Goal: Use online tool/utility: Utilize a website feature to perform a specific function

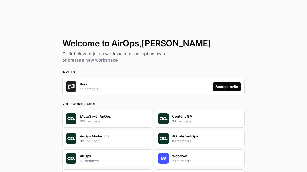
click at [229, 89] on button "Accept Invite" at bounding box center [226, 86] width 29 height 9
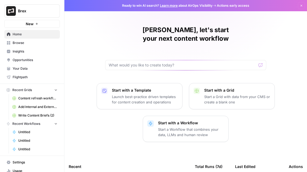
click at [24, 44] on span "Browse" at bounding box center [35, 42] width 45 height 5
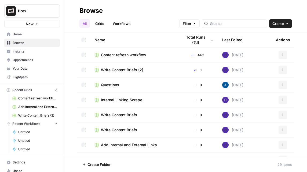
scroll to position [14, 0]
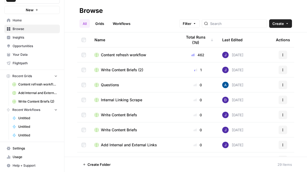
click at [20, 146] on span "Settings" at bounding box center [35, 148] width 45 height 5
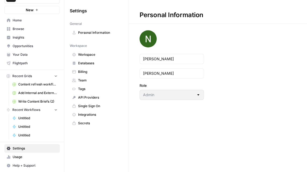
click at [19, 155] on span "Usage" at bounding box center [35, 157] width 45 height 5
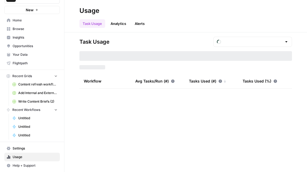
type input "September Tasks"
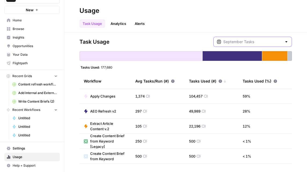
click at [247, 41] on input "text" at bounding box center [252, 41] width 59 height 5
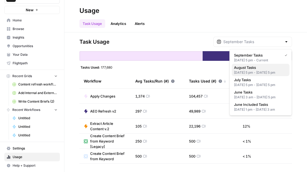
click at [247, 68] on span "August Tasks" at bounding box center [259, 67] width 51 height 5
type input "August Tasks"
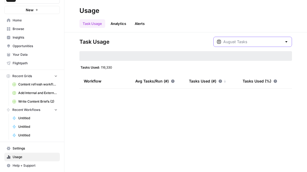
click at [243, 43] on input "text" at bounding box center [252, 41] width 59 height 5
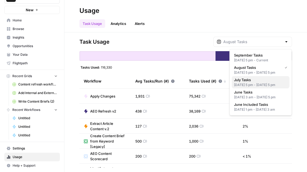
click at [247, 83] on span "July Tasks" at bounding box center [259, 79] width 51 height 5
type input "July Tasks"
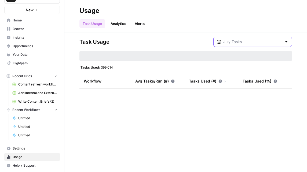
click at [245, 41] on input "text" at bounding box center [252, 41] width 59 height 5
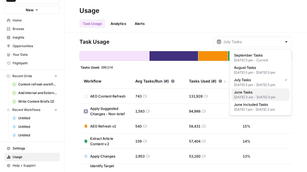
click at [246, 95] on span "June Tasks" at bounding box center [259, 92] width 51 height 5
type input "June Tasks"
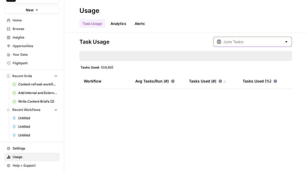
click at [251, 40] on input "text" at bounding box center [252, 41] width 59 height 5
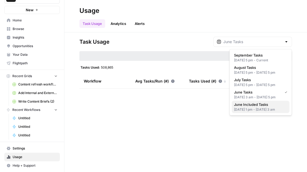
click at [251, 107] on span "June Included Tasks" at bounding box center [259, 104] width 51 height 5
type input "June Included Tasks"
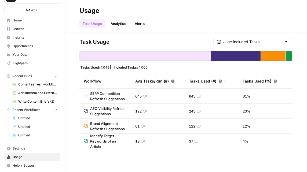
click at [268, 46] on div "June Included Tasks" at bounding box center [252, 42] width 79 height 10
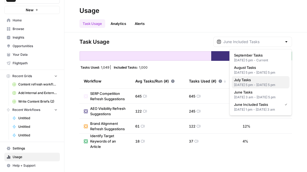
click at [254, 81] on button "July Tasks Jun 30, 2025 5 pm - Jul 31, 2025 5 pm" at bounding box center [261, 82] width 58 height 12
type input "July Tasks"
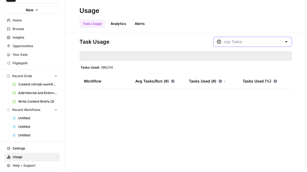
click at [255, 40] on input "text" at bounding box center [252, 41] width 59 height 5
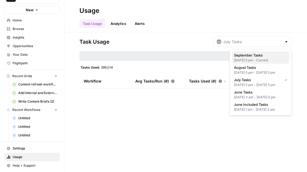
click at [254, 59] on div "Aug 31, 2025 5 pm - Current" at bounding box center [260, 60] width 53 height 5
type input "September Tasks"
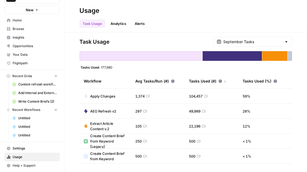
click at [20, 22] on span "Home" at bounding box center [35, 20] width 45 height 5
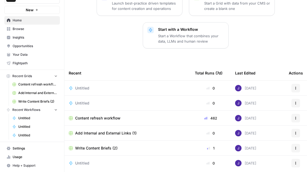
scroll to position [107, 0]
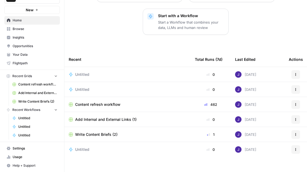
click at [99, 102] on span "Content refresh workflow" at bounding box center [97, 104] width 45 height 5
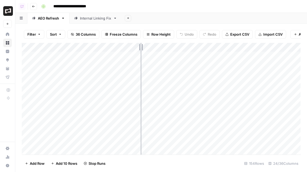
drag, startPoint x: 79, startPoint y: 47, endPoint x: 141, endPoint y: 53, distance: 62.2
click at [141, 53] on div "Add Column" at bounding box center [161, 99] width 278 height 112
drag, startPoint x: 142, startPoint y: 47, endPoint x: 96, endPoint y: 54, distance: 46.1
click at [96, 54] on div "Add Column" at bounding box center [161, 99] width 278 height 112
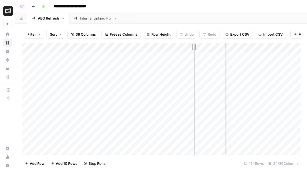
drag, startPoint x: 225, startPoint y: 49, endPoint x: 193, endPoint y: 49, distance: 31.1
click at [193, 49] on div "Add Column" at bounding box center [161, 99] width 278 height 112
click at [87, 16] on div "Internal Linking Fix" at bounding box center [95, 18] width 31 height 5
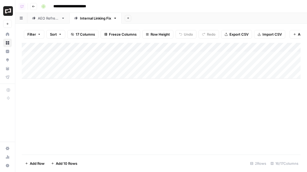
click at [48, 20] on div "AEO Refresh" at bounding box center [48, 18] width 21 height 5
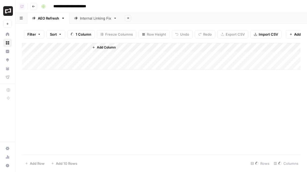
click at [32, 5] on icon "button" at bounding box center [33, 6] width 3 height 3
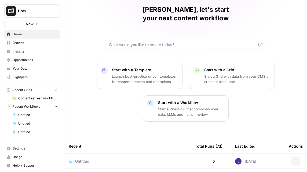
scroll to position [107, 0]
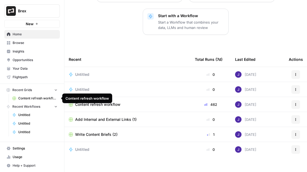
click at [36, 98] on span "Content refresh workflow" at bounding box center [37, 98] width 39 height 5
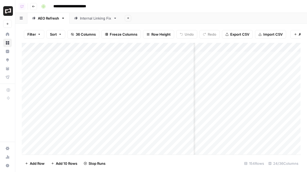
scroll to position [0, 947]
click at [253, 83] on div "Add Column" at bounding box center [161, 99] width 278 height 112
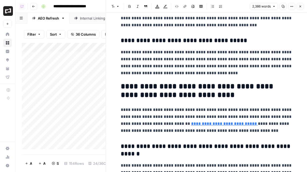
scroll to position [950, 0]
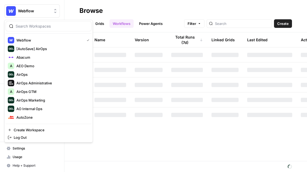
click at [35, 12] on span "Webflow" at bounding box center [34, 10] width 32 height 5
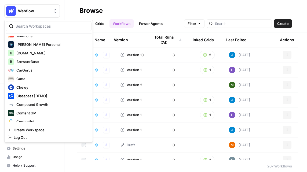
scroll to position [75, 0]
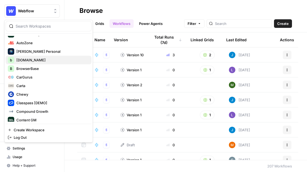
click at [33, 62] on span "[DOMAIN_NAME]" at bounding box center [51, 59] width 71 height 5
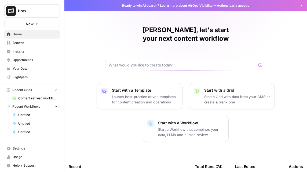
click at [20, 49] on span "Insights" at bounding box center [35, 51] width 45 height 5
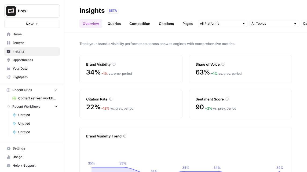
click at [187, 37] on div "Track your brand's visibility performance across answer engines with comprehens…" at bounding box center [185, 102] width 242 height 140
click at [112, 23] on link "Queries" at bounding box center [114, 23] width 20 height 9
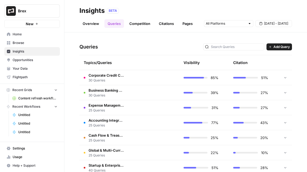
scroll to position [186, 0]
click at [142, 90] on td at bounding box center [153, 92] width 51 height 15
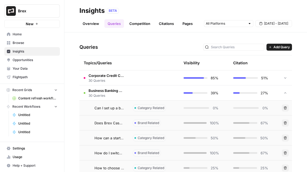
scroll to position [191, 0]
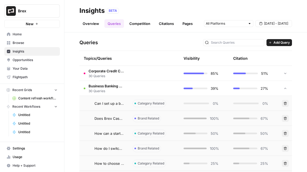
click at [121, 117] on span "Does Brex Cash provide FDIC insurance for deposits?" at bounding box center [108, 118] width 29 height 5
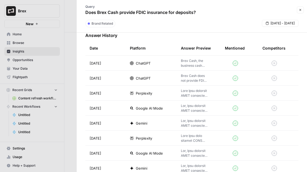
scroll to position [263, 0]
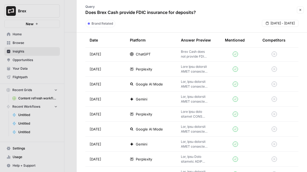
click at [68, 93] on div at bounding box center [153, 86] width 307 height 172
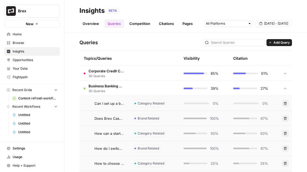
click at [136, 91] on td at bounding box center [153, 88] width 51 height 15
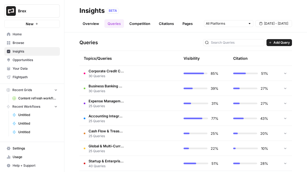
click at [145, 78] on td at bounding box center [153, 73] width 51 height 15
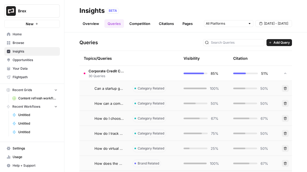
click at [145, 78] on td at bounding box center [153, 73] width 51 height 15
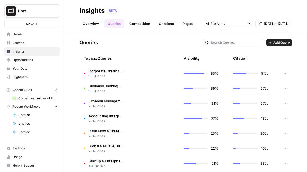
click at [143, 88] on td at bounding box center [153, 88] width 51 height 15
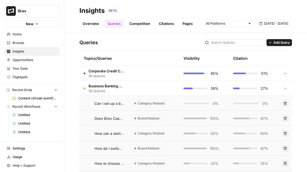
click at [143, 88] on td at bounding box center [153, 88] width 51 height 15
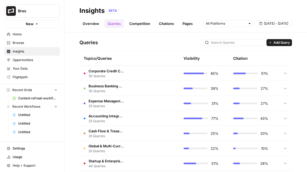
click at [143, 88] on td at bounding box center [153, 88] width 51 height 15
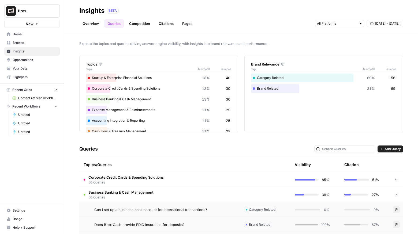
click at [306, 152] on button "Add Query" at bounding box center [390, 149] width 25 height 7
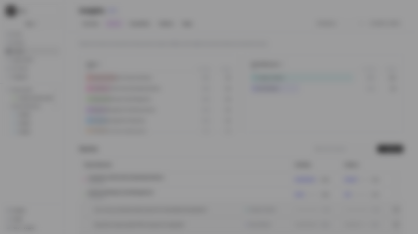
click at [306, 150] on div "Add Query Query E.g. “What are the best AEO visibility platforms?” Topic Add Qu…" at bounding box center [209, 117] width 418 height 234
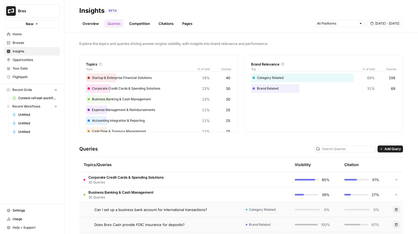
click at [306, 149] on span "Add Query" at bounding box center [393, 149] width 16 height 5
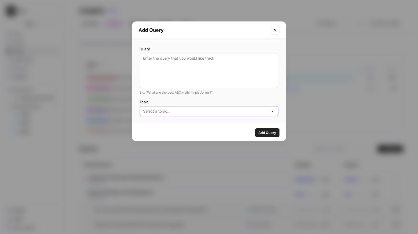
click at [201, 111] on input "Topic" at bounding box center [205, 111] width 125 height 5
click at [200, 76] on textarea "Query" at bounding box center [209, 71] width 132 height 30
click at [197, 69] on textarea "Query" at bounding box center [209, 71] width 132 height 30
click at [274, 27] on button "Close modal" at bounding box center [275, 30] width 9 height 9
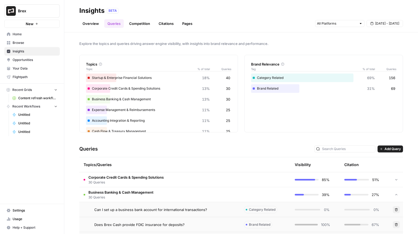
click at [259, 145] on div "Queries Add Query" at bounding box center [241, 149] width 324 height 16
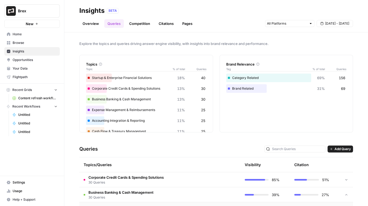
click at [133, 25] on link "Competition" at bounding box center [139, 23] width 27 height 9
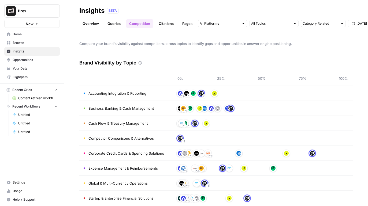
click at [94, 24] on link "Overview" at bounding box center [90, 23] width 23 height 9
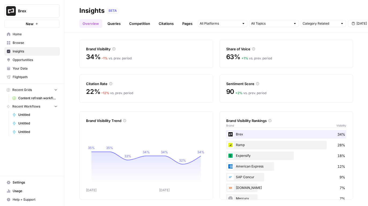
scroll to position [16, 0]
click at [33, 58] on span "Opportunities" at bounding box center [35, 60] width 45 height 5
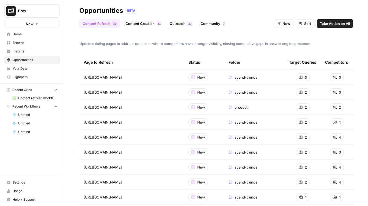
click at [26, 51] on span "Insights" at bounding box center [35, 51] width 45 height 5
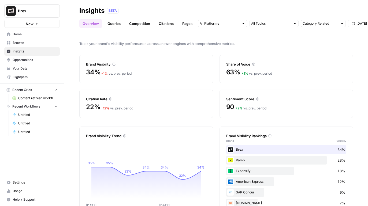
click at [236, 37] on div "Track your brand's visibility performance across answer engines with comprehens…" at bounding box center [216, 119] width 304 height 174
click at [182, 42] on span "Track your brand's visibility performance across answer engines with comprehens…" at bounding box center [216, 43] width 274 height 5
click at [130, 39] on div "Track your brand's visibility performance across answer engines with comprehens…" at bounding box center [216, 119] width 304 height 174
click at [39, 59] on span "Opportunities" at bounding box center [35, 60] width 45 height 5
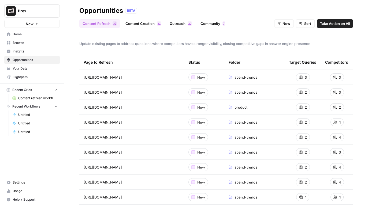
click at [152, 50] on div "Update existing pages to address questions where competitors have stronger visi…" at bounding box center [216, 119] width 304 height 174
click at [134, 23] on link "Content Creation 1 3" at bounding box center [143, 23] width 42 height 9
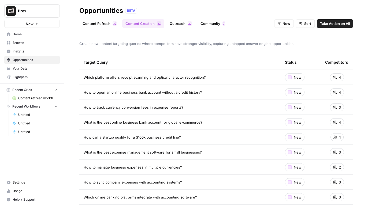
click at [105, 22] on link "Content Refresh 9 3" at bounding box center [99, 23] width 41 height 9
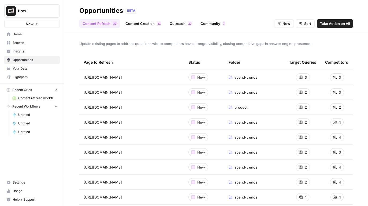
click at [146, 21] on link "Content Creation 1 3" at bounding box center [143, 23] width 42 height 9
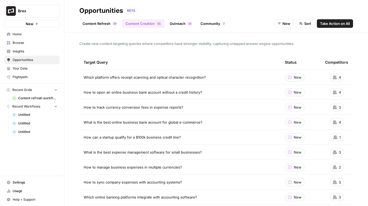
click at [176, 24] on link "Outreach 0 2" at bounding box center [180, 23] width 29 height 9
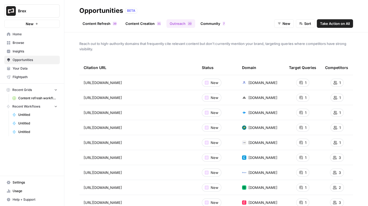
click at [197, 11] on div "Opportunities BETA" at bounding box center [216, 10] width 274 height 9
click at [203, 21] on link "Community 7" at bounding box center [212, 23] width 31 height 9
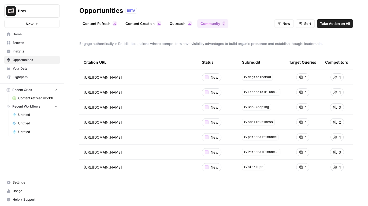
click at [182, 23] on link "Outreach 0 2" at bounding box center [180, 23] width 29 height 9
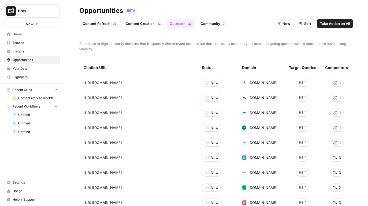
click at [32, 16] on button "Brex" at bounding box center [31, 10] width 55 height 13
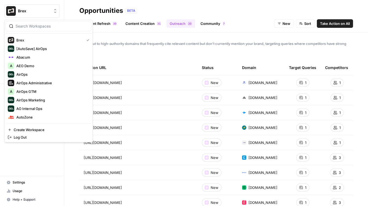
click at [32, 16] on button "Brex" at bounding box center [31, 10] width 55 height 13
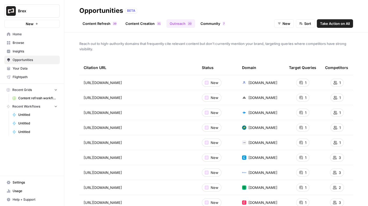
click at [120, 54] on div "Reach out to high-authority domains that frequently cite relevant content but d…" at bounding box center [216, 119] width 304 height 174
click at [27, 42] on span "Browse" at bounding box center [35, 42] width 45 height 5
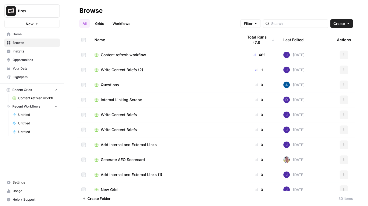
click at [127, 28] on link "Workflows" at bounding box center [121, 23] width 24 height 9
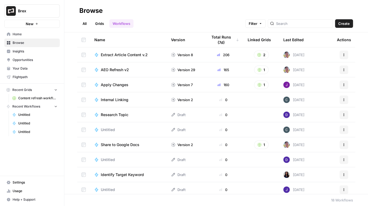
click at [203, 16] on div "All Grids Workflows Filter Create" at bounding box center [216, 21] width 274 height 13
click at [159, 22] on div "All Grids Workflows Filter Create" at bounding box center [216, 21] width 274 height 13
click at [291, 40] on div "Last Edited" at bounding box center [293, 39] width 20 height 15
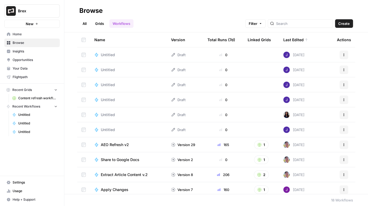
click at [142, 12] on div "Browse" at bounding box center [216, 10] width 274 height 9
click at [174, 18] on div "All Grids Workflows Filter Create" at bounding box center [216, 21] width 274 height 13
click at [166, 20] on div "All Grids Workflows Filter Create" at bounding box center [216, 21] width 274 height 13
click at [103, 25] on link "Grids" at bounding box center [99, 23] width 15 height 9
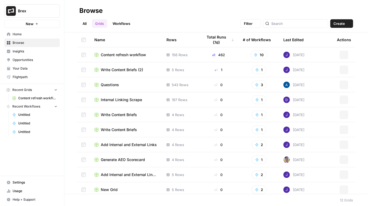
click at [117, 23] on link "Workflows" at bounding box center [121, 23] width 24 height 9
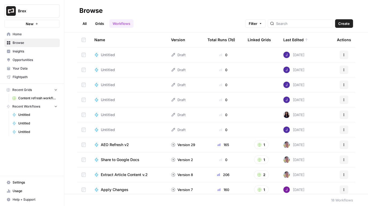
click at [176, 21] on div "All Grids Workflows Filter Create" at bounding box center [216, 21] width 274 height 13
click at [220, 41] on div "Total Runs (7d)" at bounding box center [221, 39] width 28 height 15
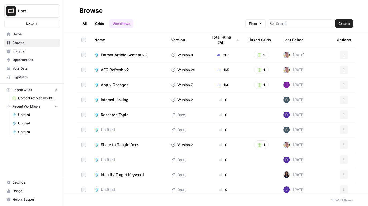
click at [211, 18] on div "All Grids Workflows Filter Create" at bounding box center [216, 21] width 274 height 13
click at [112, 56] on span "Extract Article Content v.2" at bounding box center [124, 54] width 47 height 5
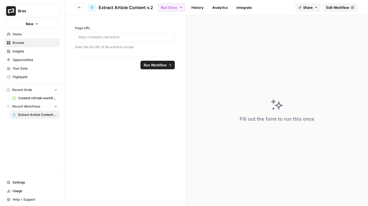
click at [306, 5] on span "Edit Workflow" at bounding box center [337, 7] width 23 height 5
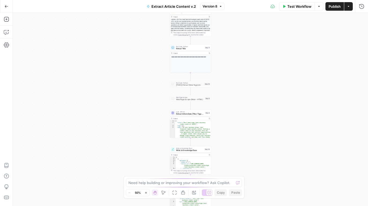
drag, startPoint x: 239, startPoint y: 37, endPoint x: 230, endPoint y: 2, distance: 36.3
click at [226, 88] on div "**********" at bounding box center [190, 109] width 355 height 193
click at [213, 100] on div "**********" at bounding box center [190, 109] width 355 height 193
click at [228, 53] on div "**********" at bounding box center [190, 109] width 355 height 193
click at [228, 54] on div "**********" at bounding box center [190, 109] width 355 height 193
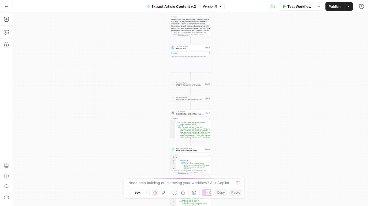
click at [228, 54] on div "**********" at bounding box center [190, 109] width 355 height 193
click at [224, 59] on div "**********" at bounding box center [190, 109] width 355 height 193
